Goal: Entertainment & Leisure: Consume media (video, audio)

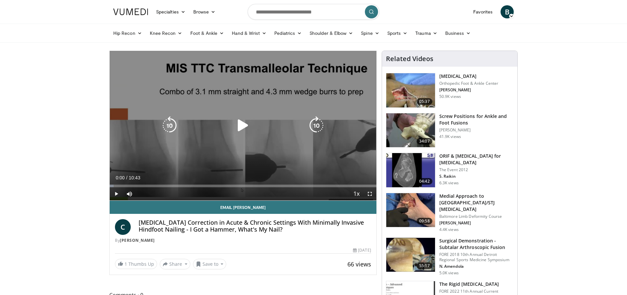
click at [240, 128] on icon "Video Player" at bounding box center [243, 125] width 18 height 18
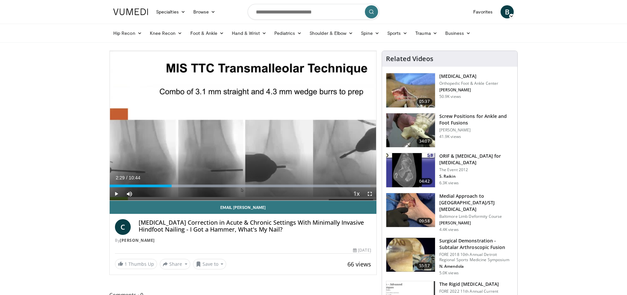
click at [115, 194] on span "Video Player" at bounding box center [116, 194] width 13 height 13
